Goal: Learn about a topic

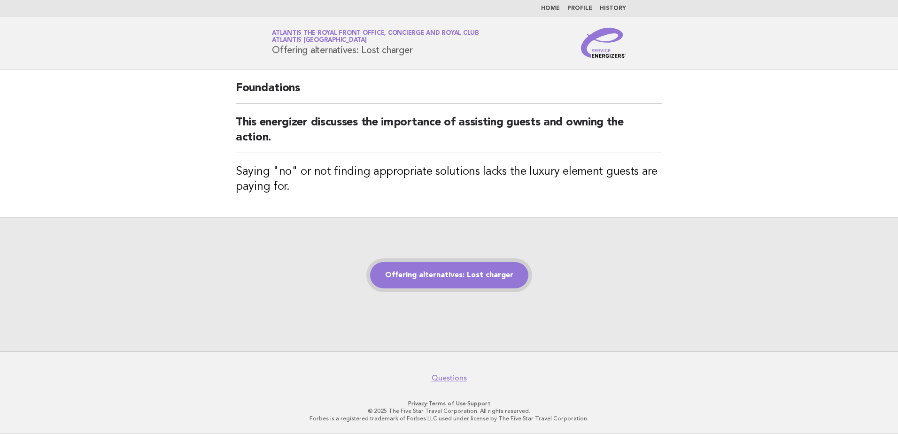
click at [440, 270] on link "Offering alternatives: Lost charger" at bounding box center [449, 275] width 158 height 26
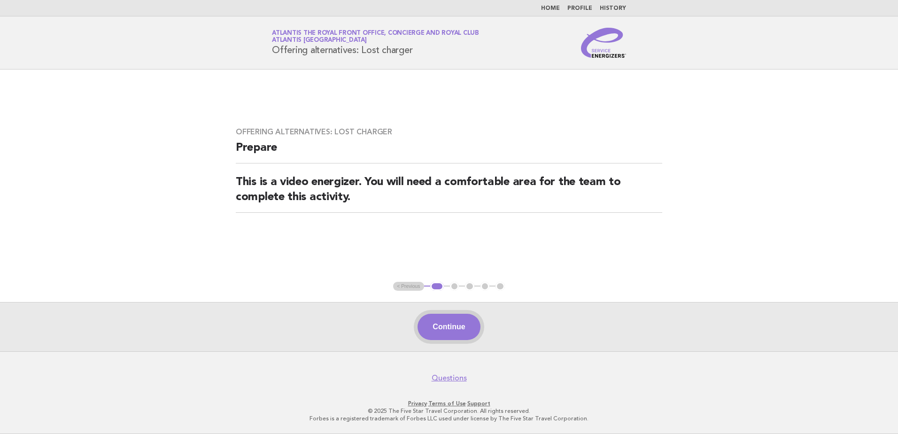
click at [439, 317] on button "Continue" at bounding box center [448, 327] width 62 height 26
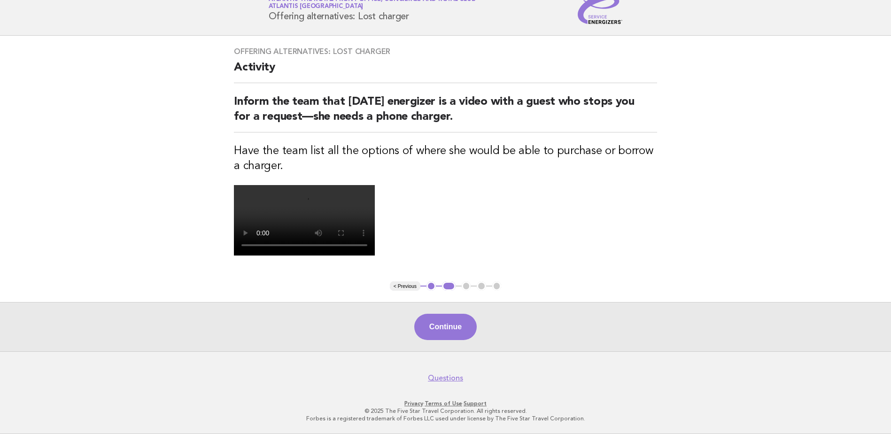
scroll to position [202, 0]
click at [446, 319] on button "Continue" at bounding box center [445, 327] width 62 height 26
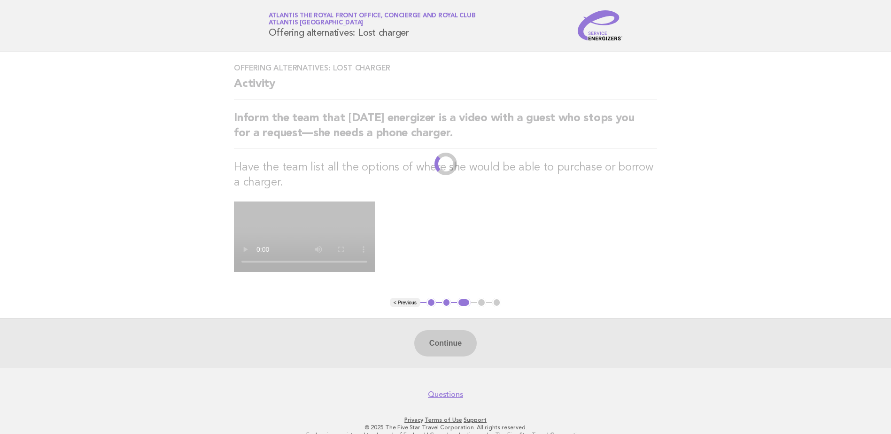
scroll to position [0, 0]
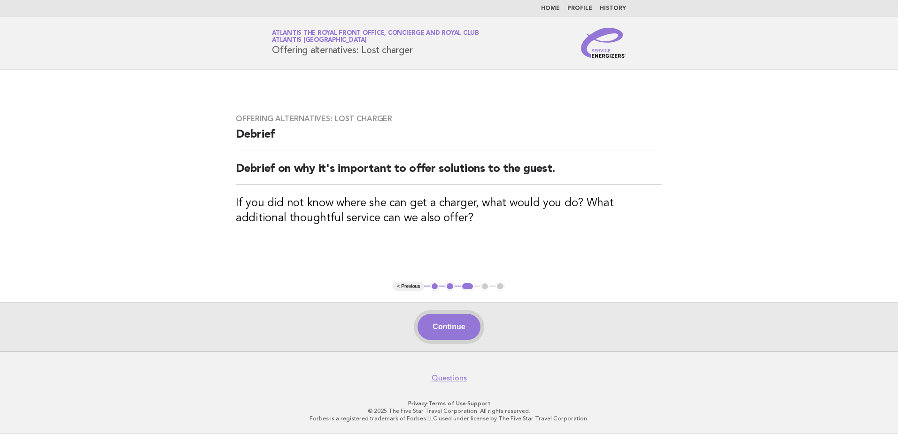
click at [478, 332] on button "Continue" at bounding box center [448, 327] width 62 height 26
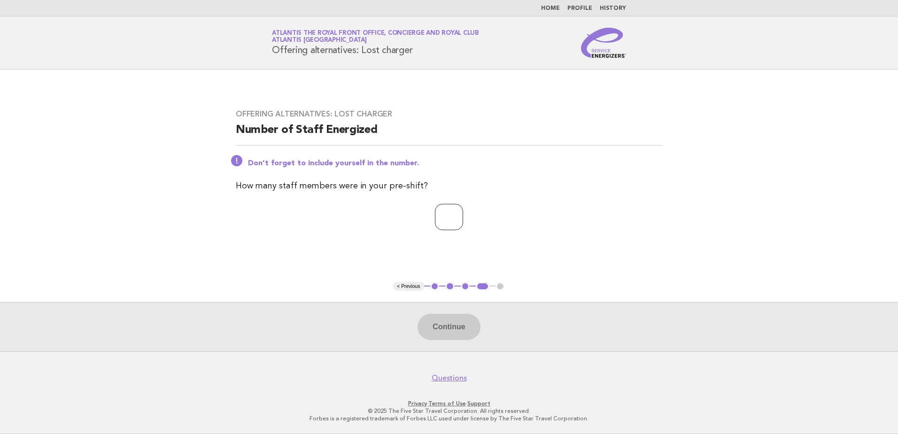
click at [435, 218] on input "number" at bounding box center [449, 217] width 28 height 26
type input "*"
click at [422, 334] on button "Continue" at bounding box center [448, 327] width 62 height 26
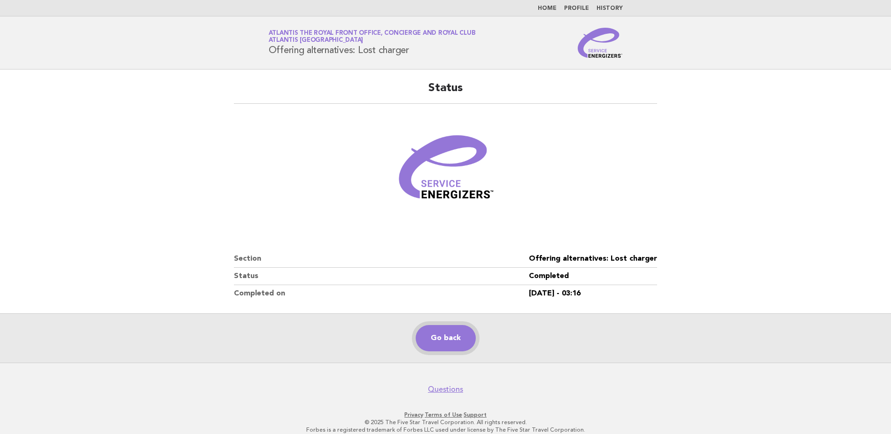
click at [436, 334] on link "Go back" at bounding box center [446, 338] width 60 height 26
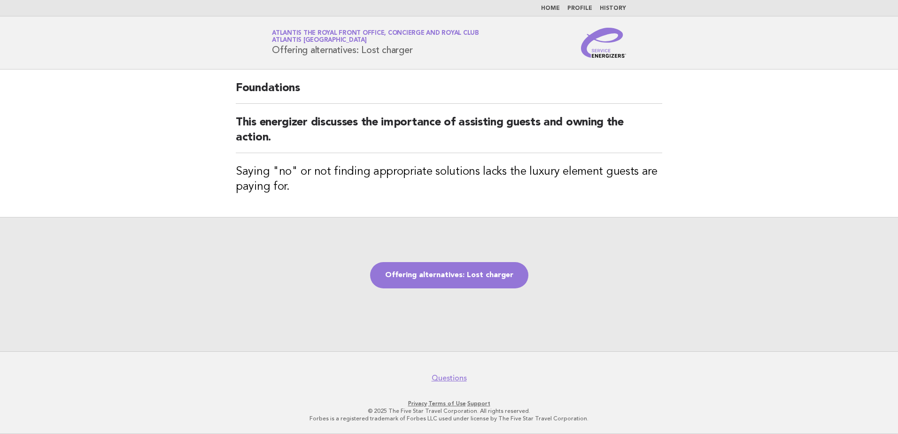
click at [191, 179] on main "Foundations This energizer discusses the importance of assisting guests and own…" at bounding box center [449, 210] width 898 height 282
